Goal: Complete application form

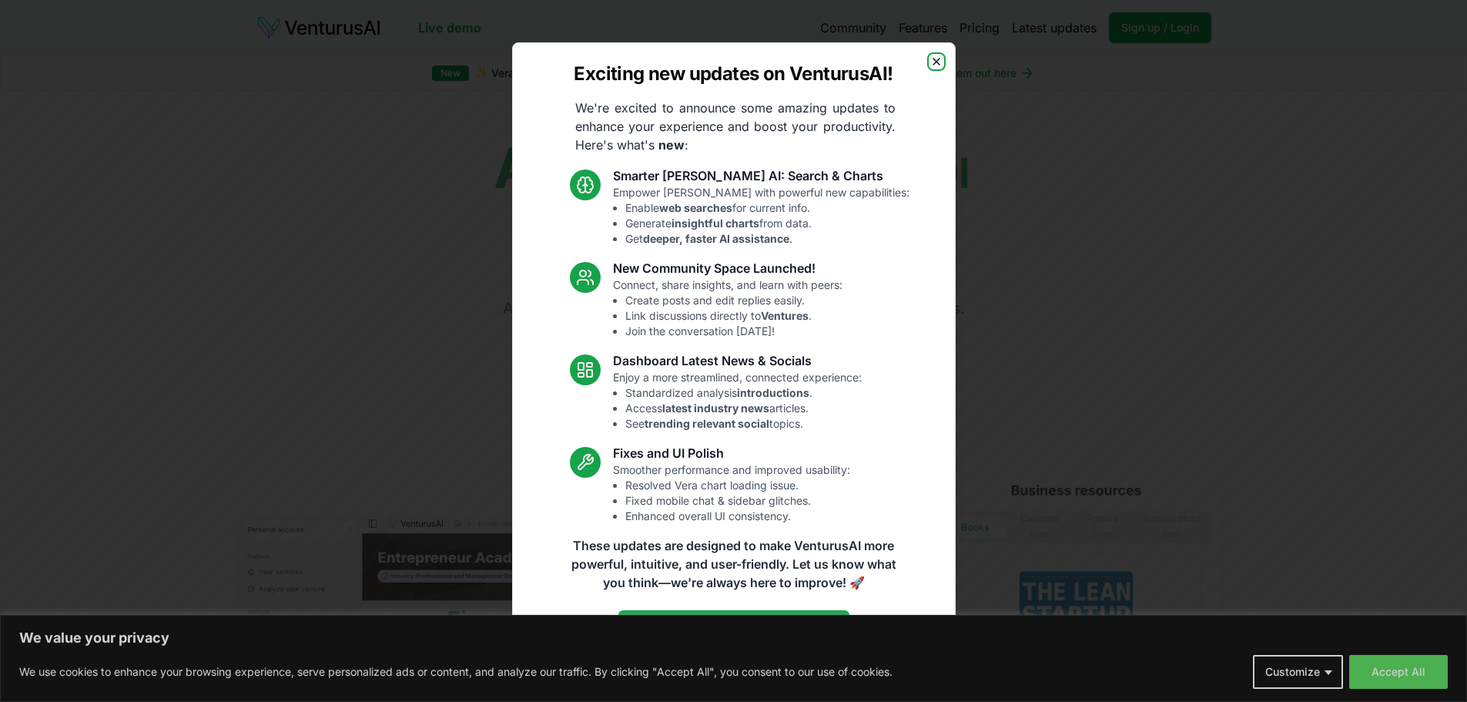
click at [936, 61] on icon "button" at bounding box center [937, 62] width 6 height 6
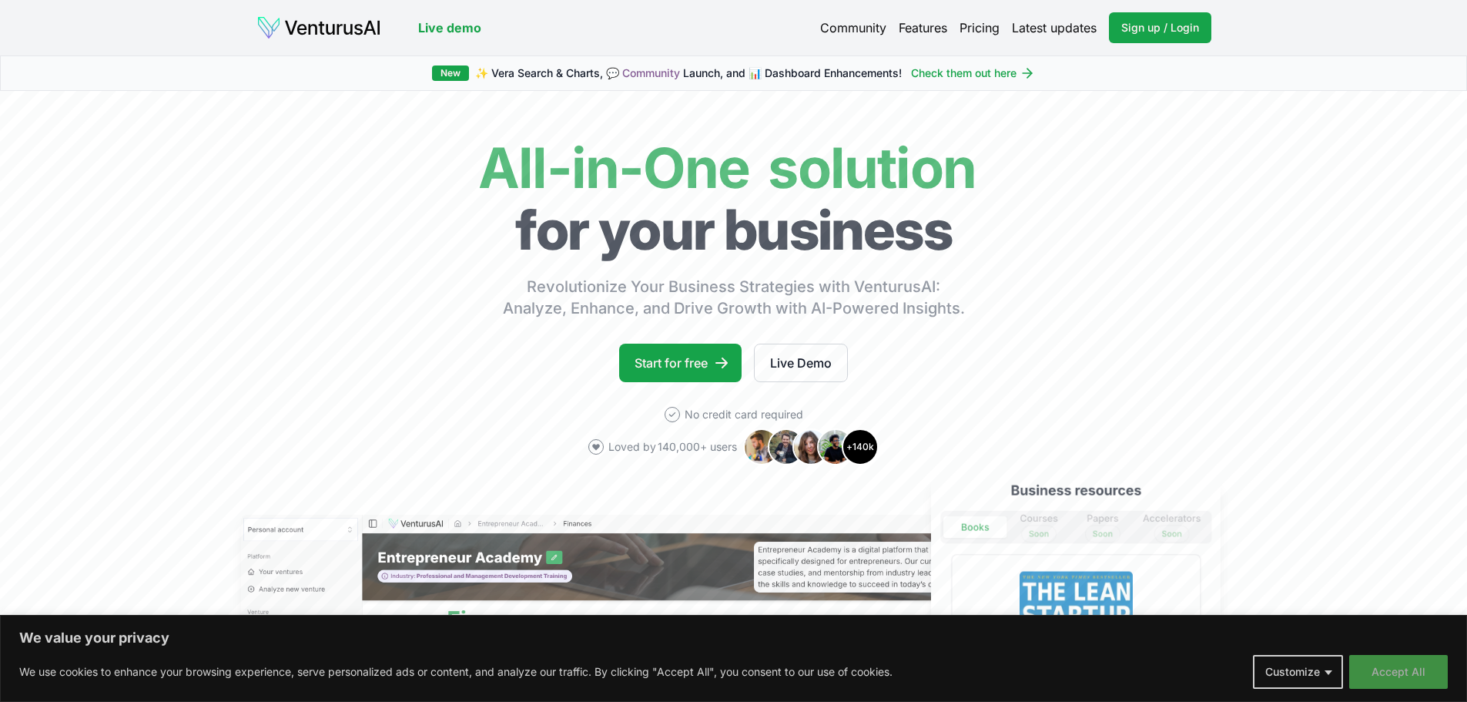
click at [1399, 672] on button "Accept All" at bounding box center [1398, 672] width 99 height 34
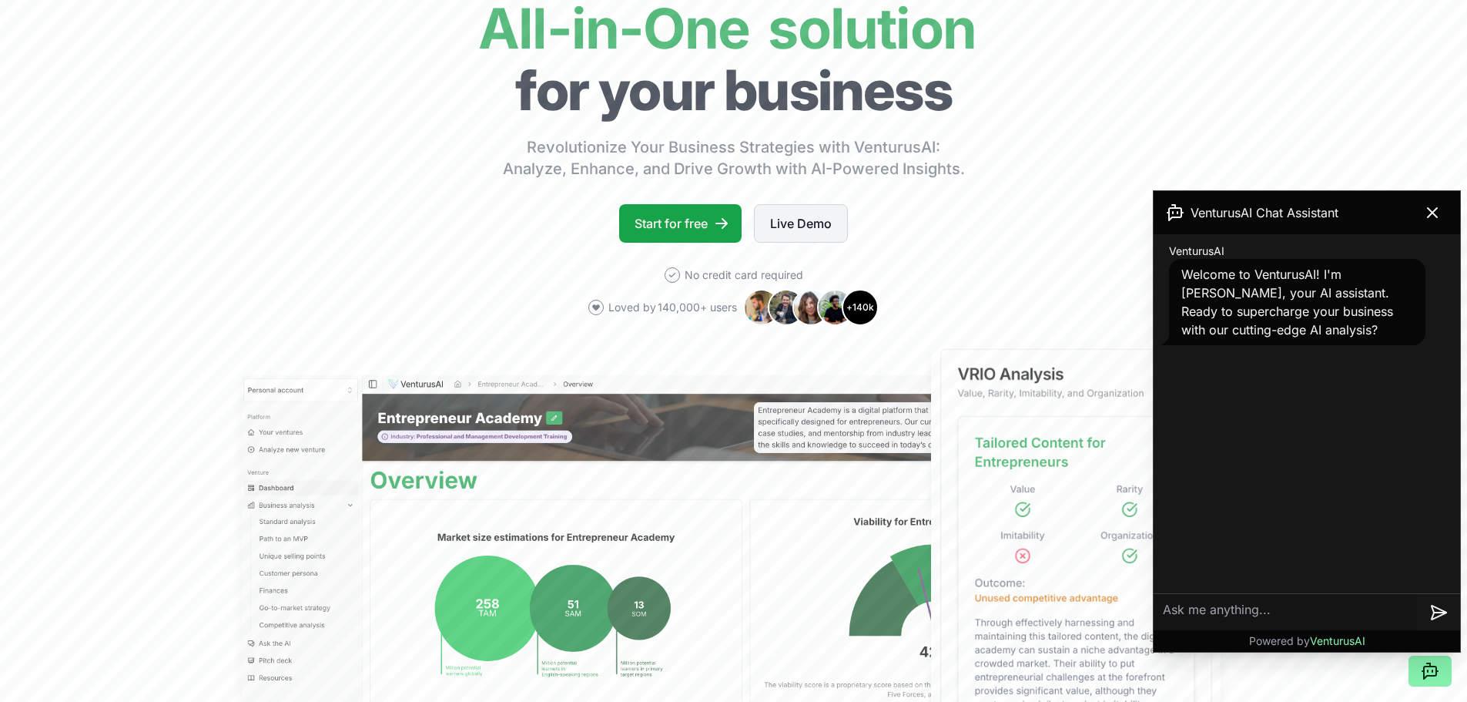
scroll to position [308, 0]
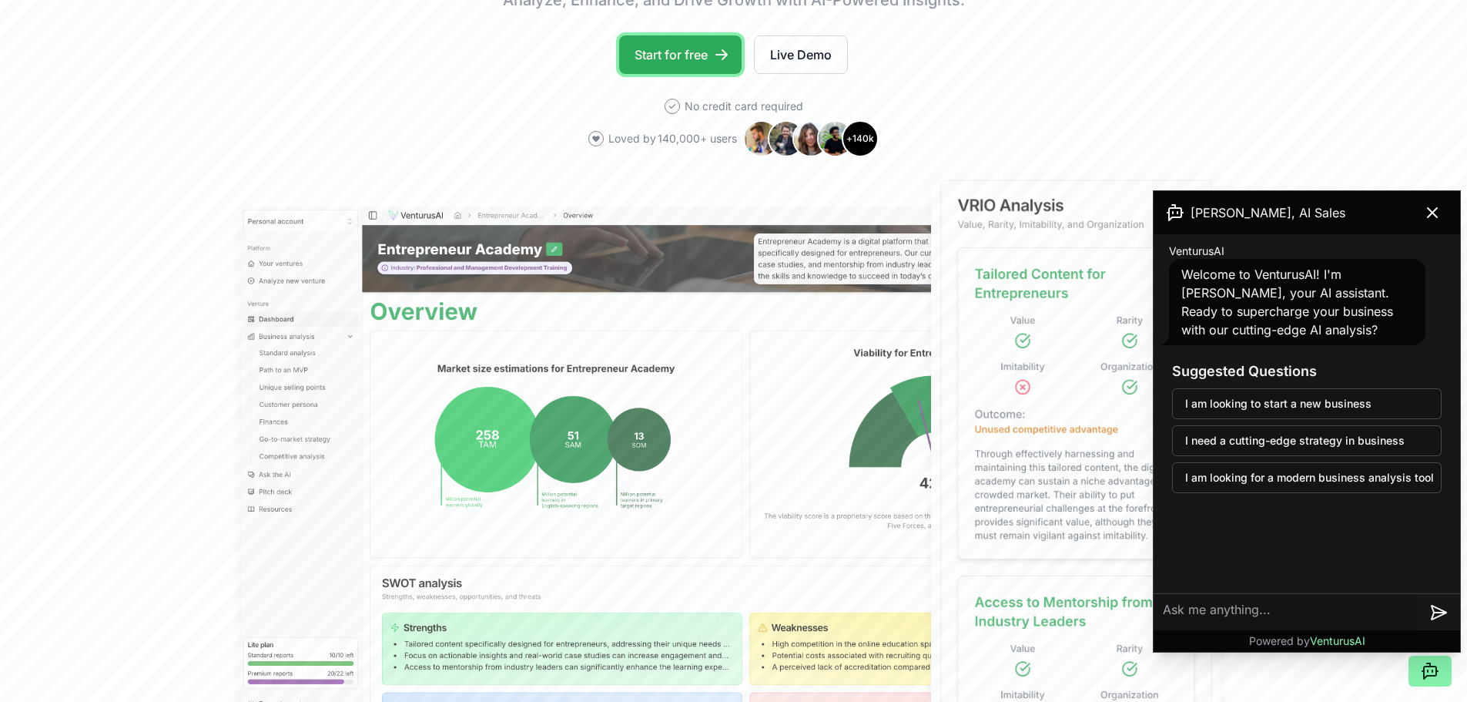
click at [703, 59] on link "Start for free" at bounding box center [680, 54] width 122 height 39
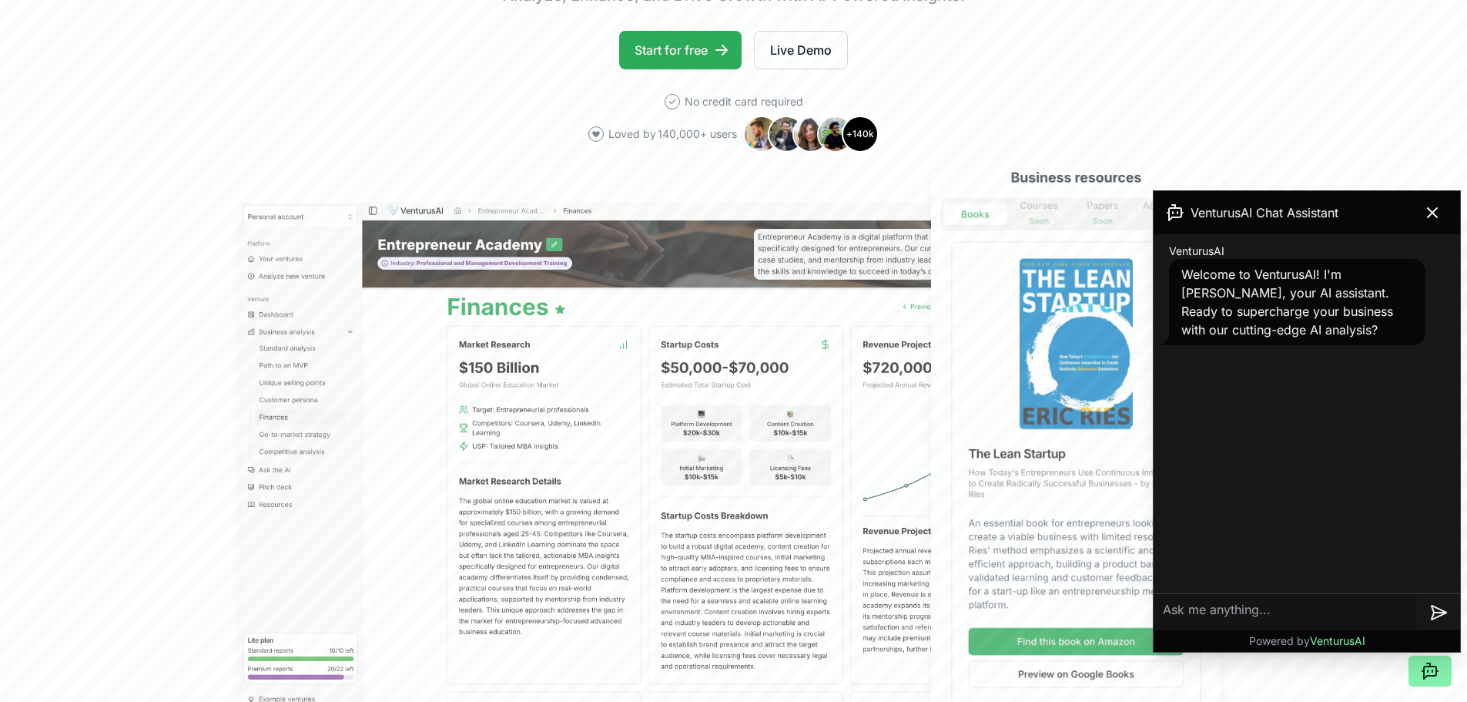
scroll to position [308, 0]
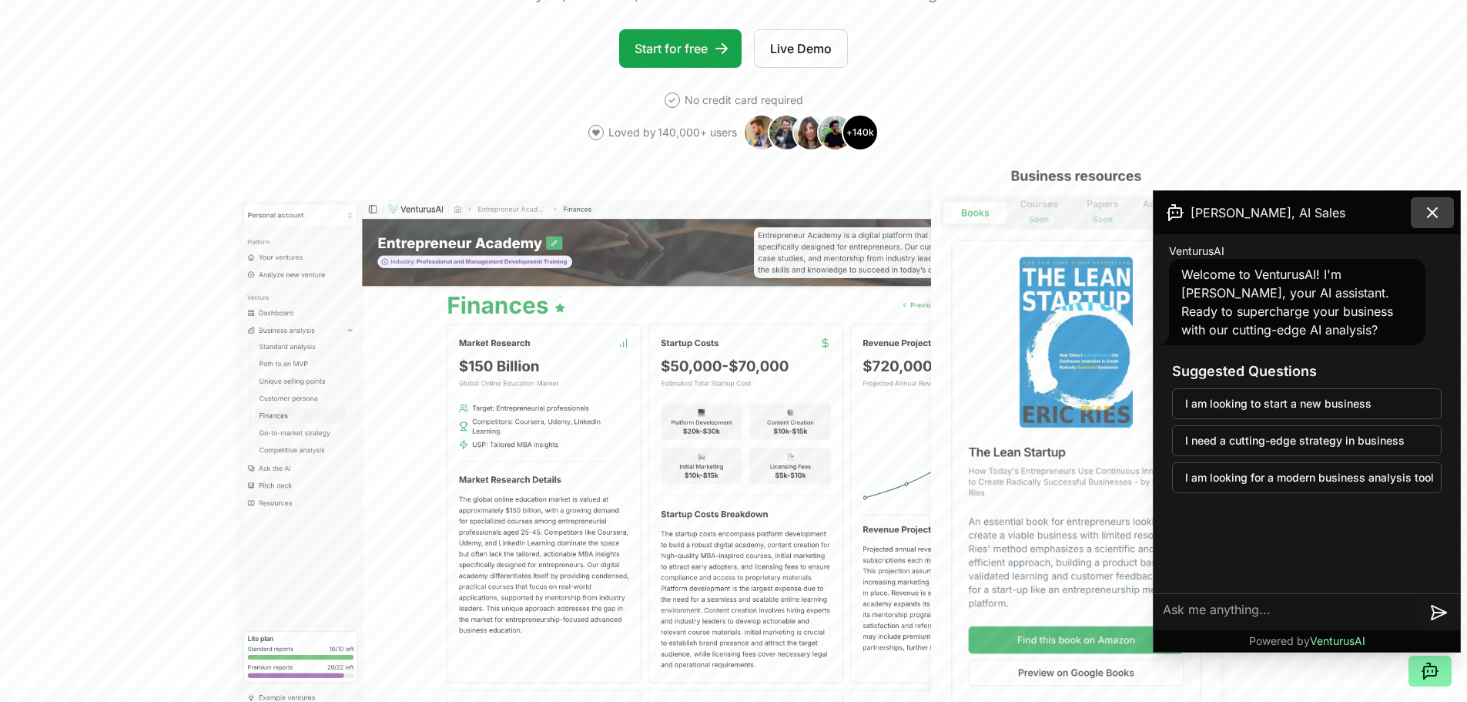
click at [1437, 221] on icon at bounding box center [1432, 212] width 18 height 18
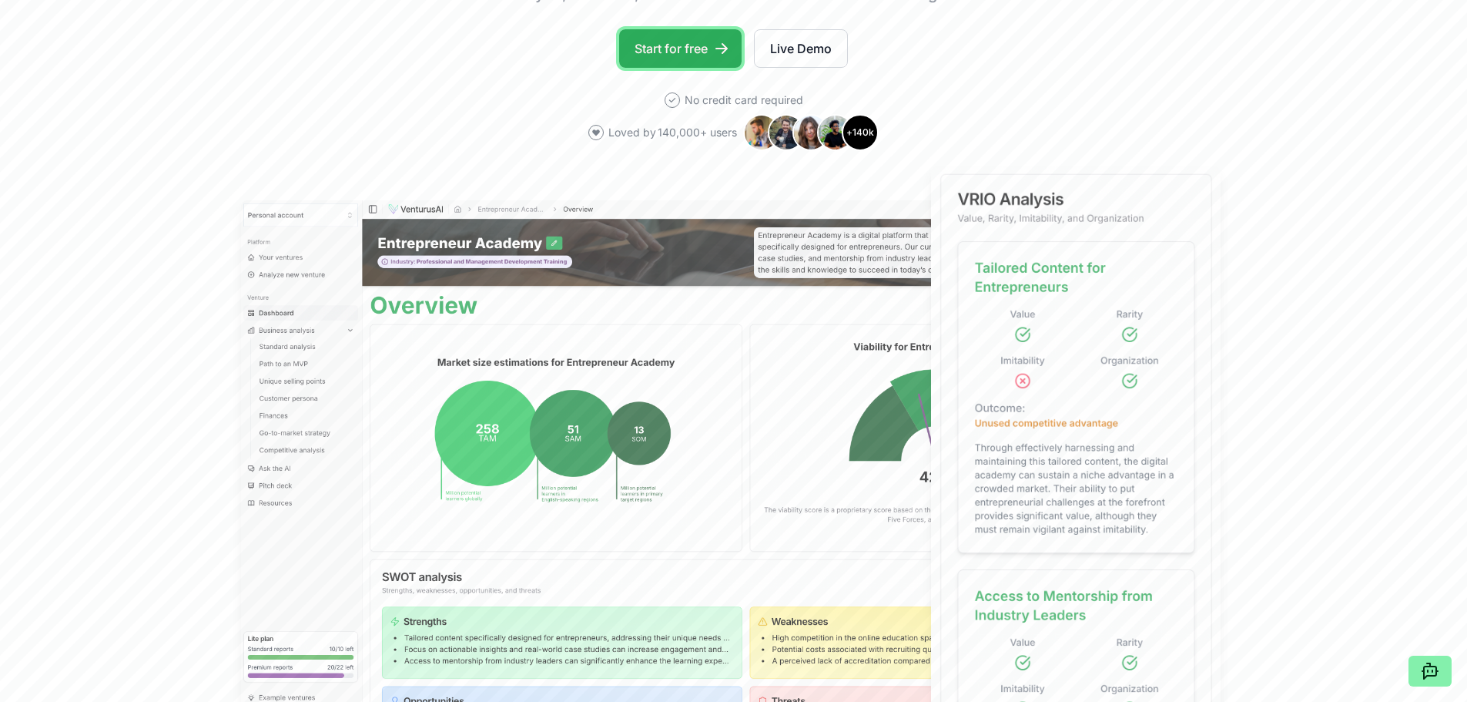
click at [712, 49] on link "Start for free" at bounding box center [680, 48] width 122 height 39
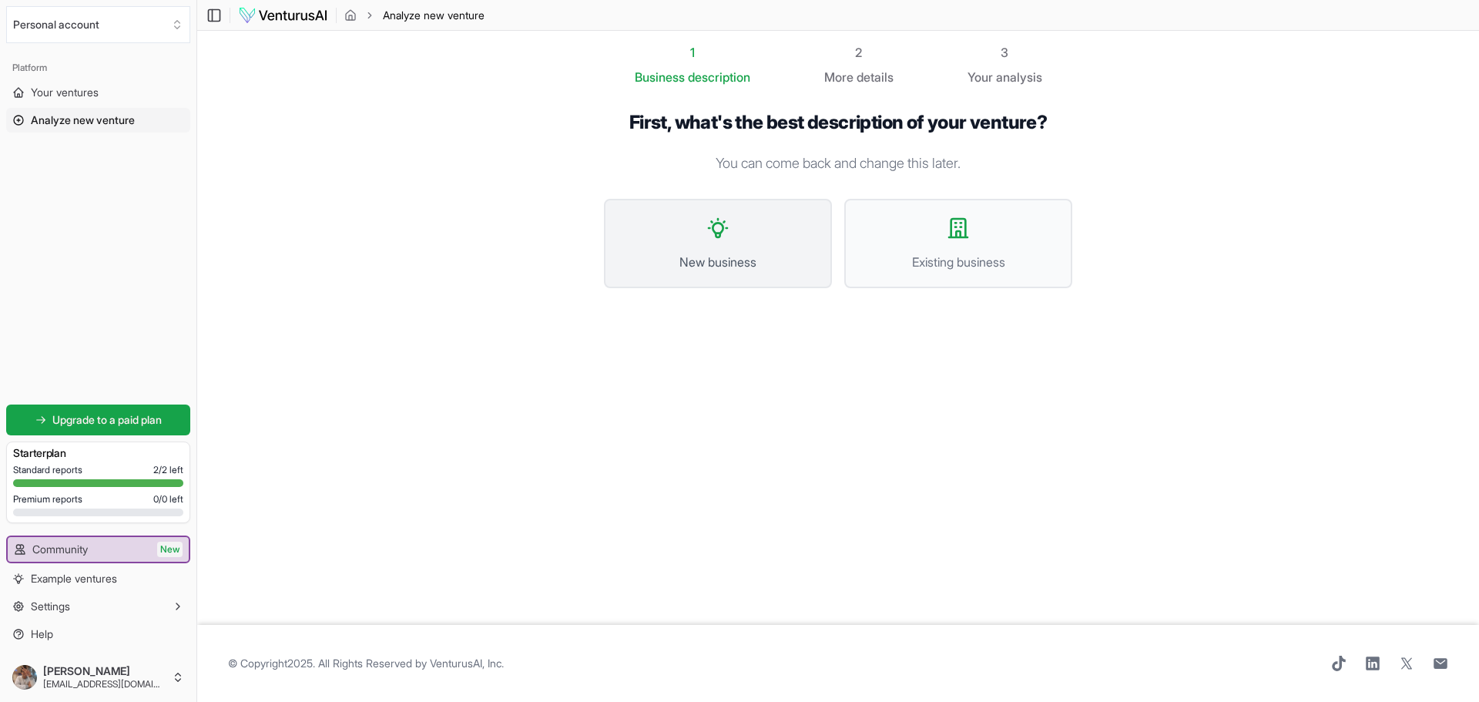
click at [790, 212] on button "New business" at bounding box center [718, 243] width 228 height 89
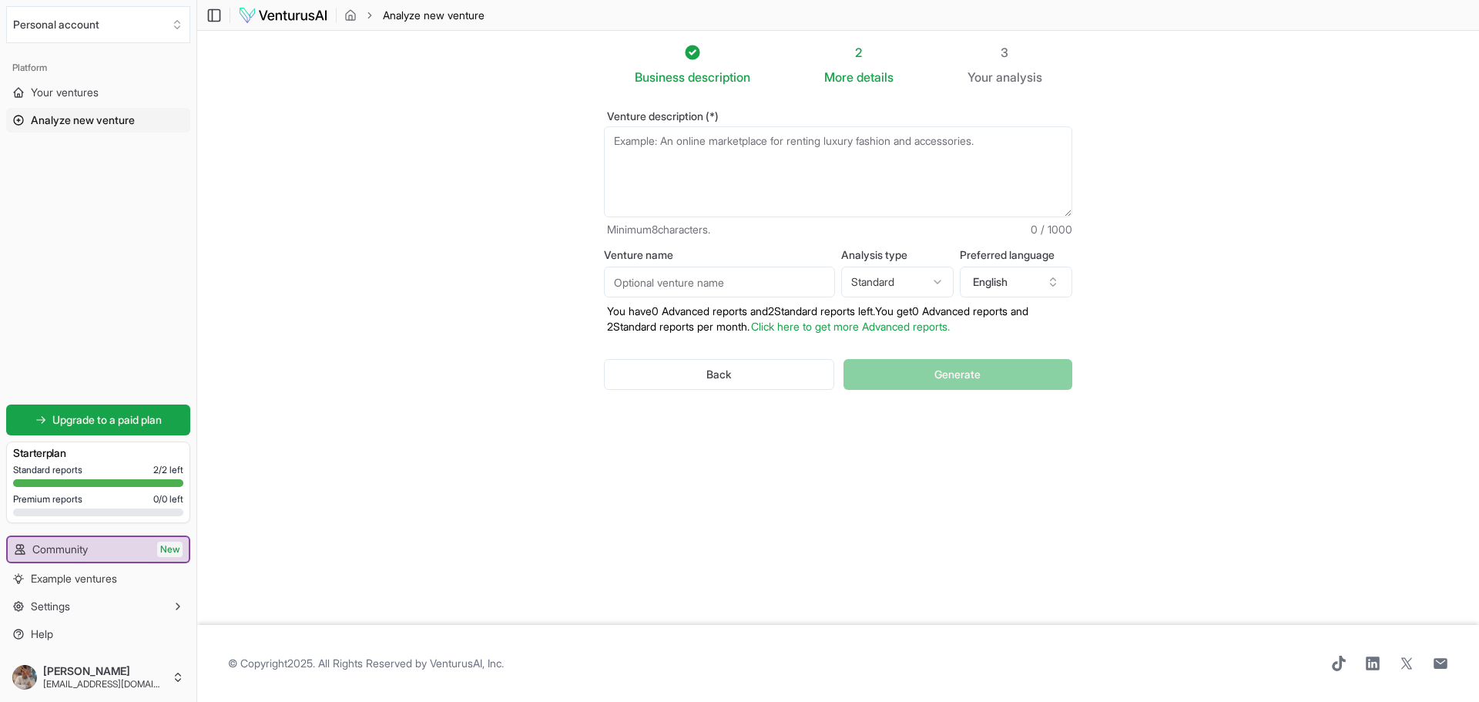
click at [716, 287] on input "Venture name" at bounding box center [719, 282] width 231 height 31
click at [914, 277] on html "We value your privacy We use cookies to enhance your browsing experience, serve…" at bounding box center [739, 351] width 1479 height 702
click at [1003, 279] on html "We value your privacy We use cookies to enhance your browsing experience, serve…" at bounding box center [739, 351] width 1479 height 702
click at [1014, 285] on button "English" at bounding box center [1016, 282] width 112 height 31
type input "arab"
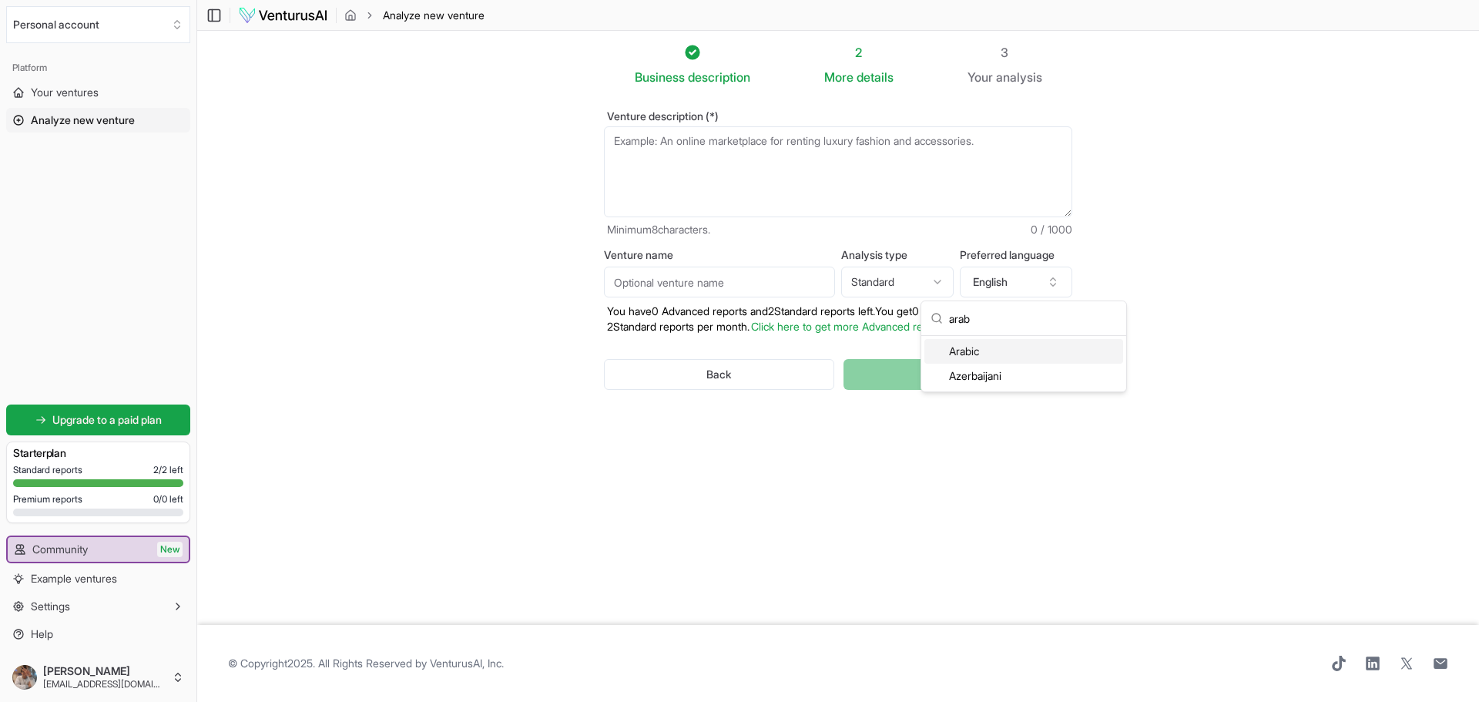
click at [993, 348] on div "Arabic" at bounding box center [1023, 351] width 199 height 25
click at [890, 279] on html "We value your privacy We use cookies to enhance your browsing experience, serve…" at bounding box center [739, 351] width 1479 height 702
click at [900, 287] on html "We value your privacy We use cookies to enhance your browsing experience, serve…" at bounding box center [739, 351] width 1479 height 702
select select "standard"
click at [691, 278] on input "Venture name" at bounding box center [719, 282] width 231 height 31
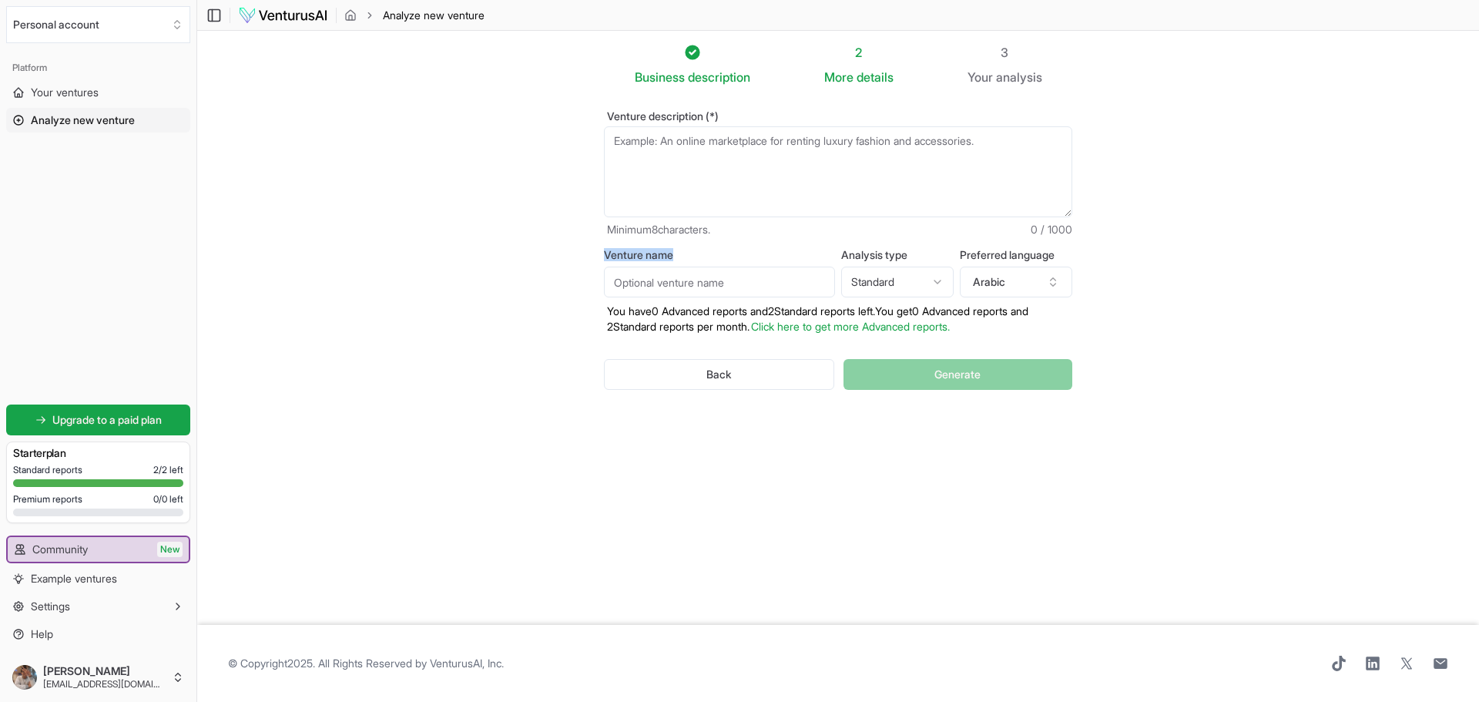
drag, startPoint x: 615, startPoint y: 254, endPoint x: 569, endPoint y: 258, distance: 46.4
click at [569, 258] on section "Business description 2 More details 3 Your analysis Venture description (*) Min…" at bounding box center [838, 328] width 1282 height 594
click at [558, 310] on section "Business description 2 More details 3 Your analysis Venture description (*) Min…" at bounding box center [838, 328] width 1282 height 594
click at [805, 199] on textarea "Venture description (*)" at bounding box center [838, 171] width 468 height 91
click at [726, 156] on textarea "Venture description (*)" at bounding box center [838, 171] width 468 height 91
